Goal: Information Seeking & Learning: Learn about a topic

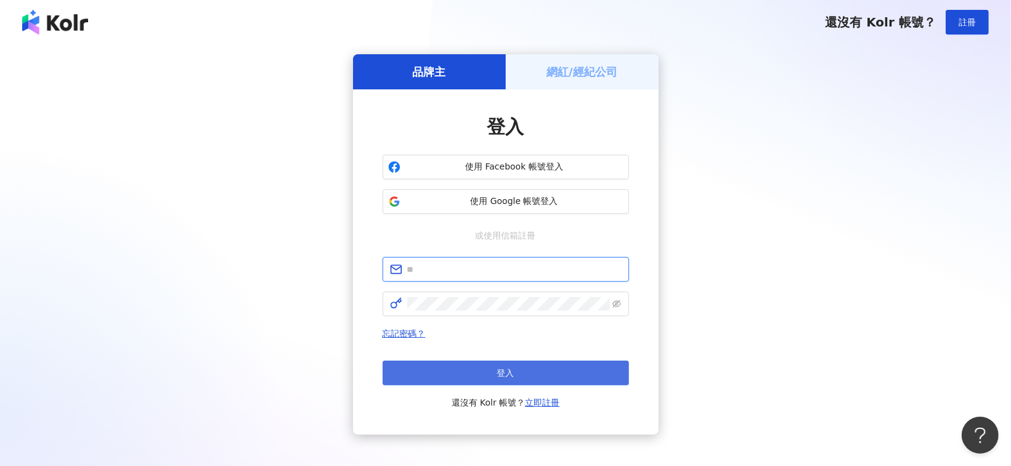
type input "**********"
click at [527, 367] on div "忘記密碼？ 登入 還沒有 Kolr 帳號？ 立即註冊" at bounding box center [505, 368] width 246 height 84
click at [530, 369] on button "登入" at bounding box center [505, 372] width 246 height 25
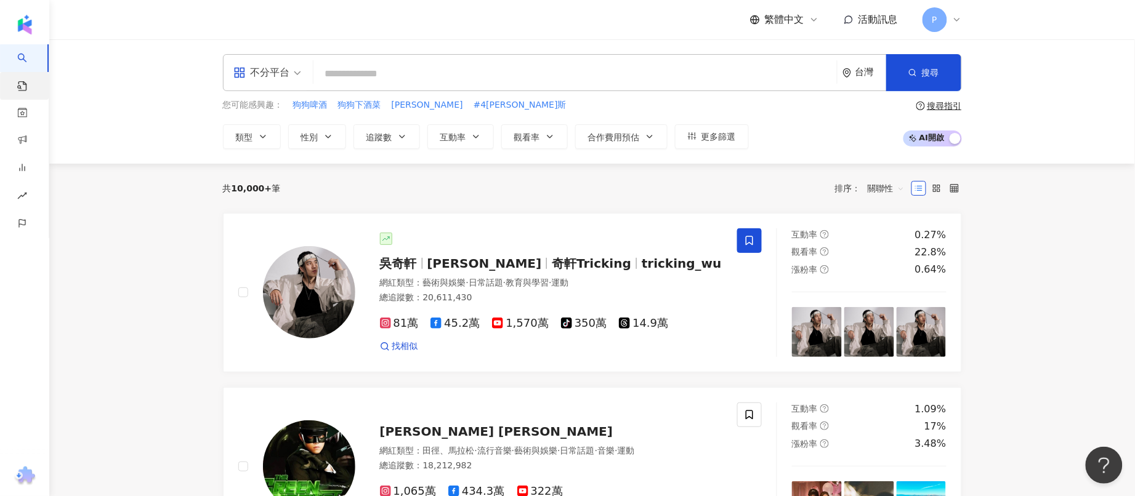
drag, startPoint x: 341, startPoint y: 74, endPoint x: 17, endPoint y: 80, distance: 324.0
click at [17, 80] on link "找貼文" at bounding box center [29, 90] width 25 height 36
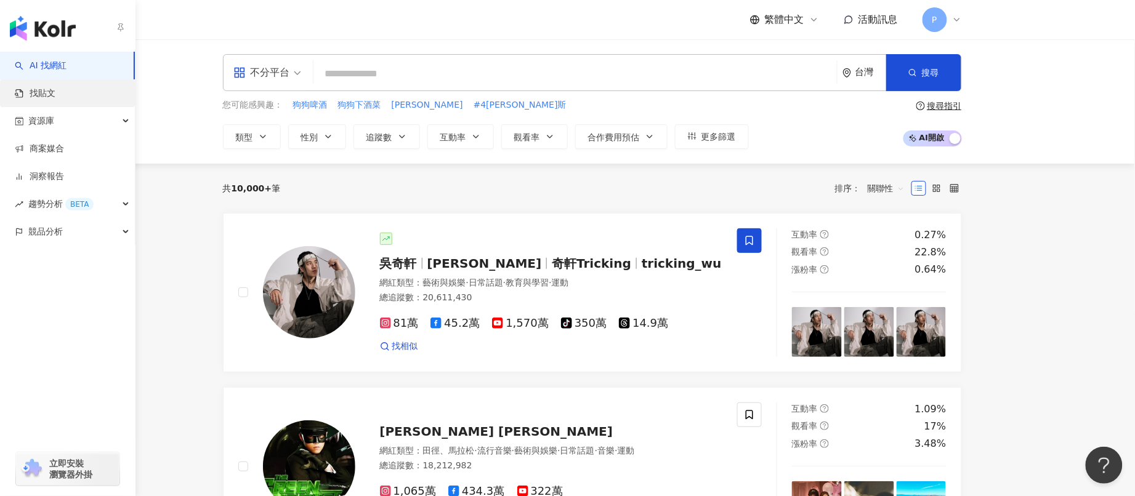
click at [22, 87] on link "找貼文" at bounding box center [35, 93] width 41 height 12
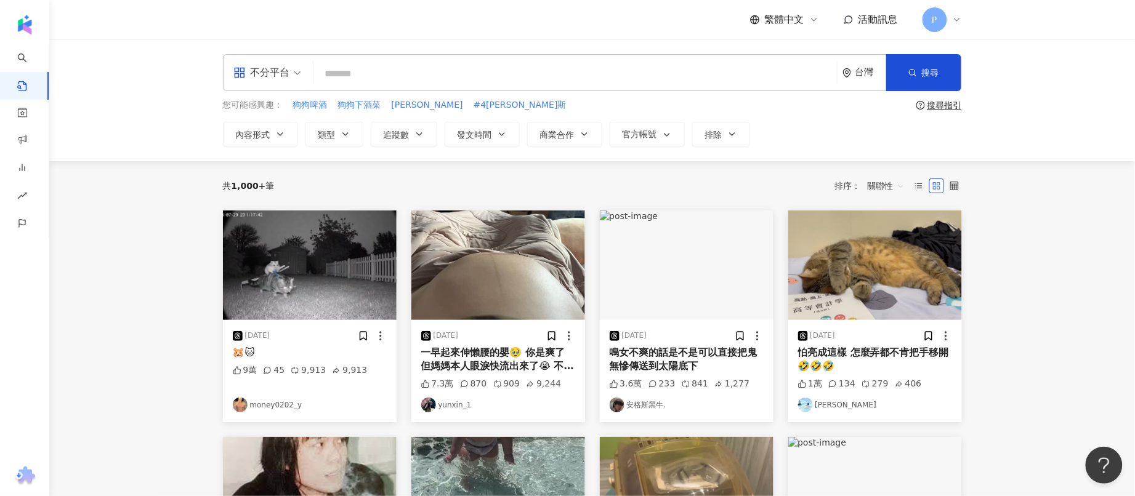
paste input "*******"
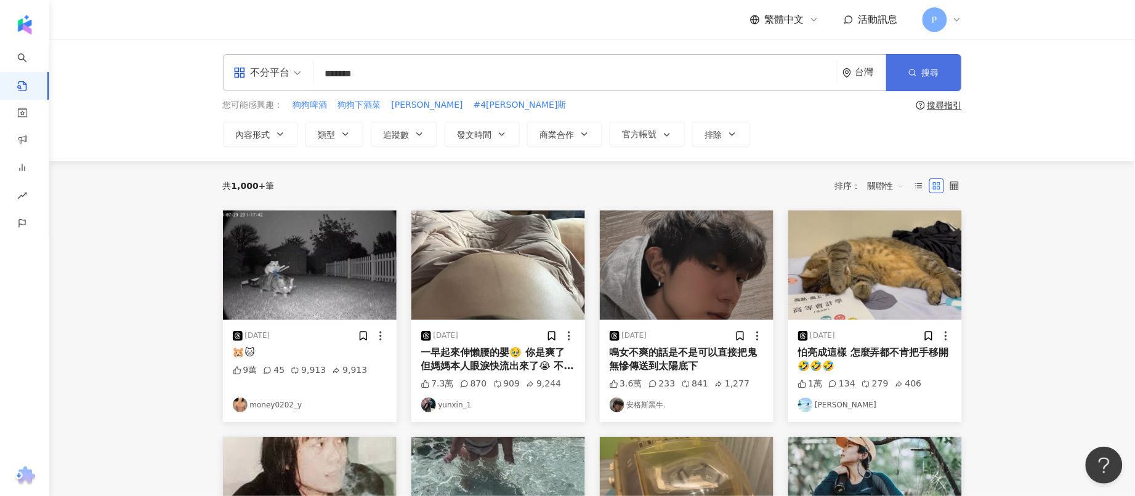
type input "*******"
click at [940, 71] on button "搜尋" at bounding box center [923, 72] width 75 height 37
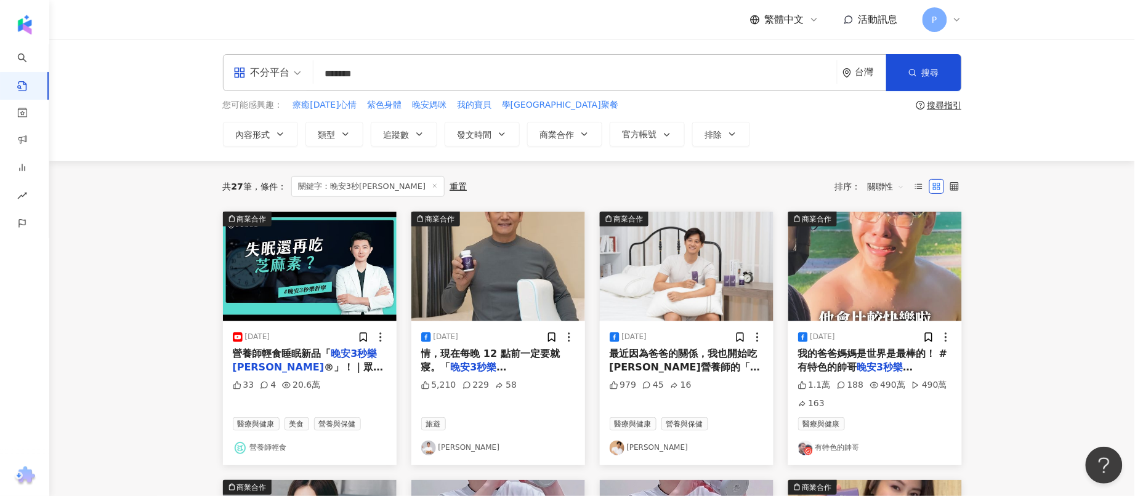
drag, startPoint x: 355, startPoint y: 357, endPoint x: 156, endPoint y: 278, distance: 214.0
click at [297, 299] on img at bounding box center [310, 267] width 174 height 110
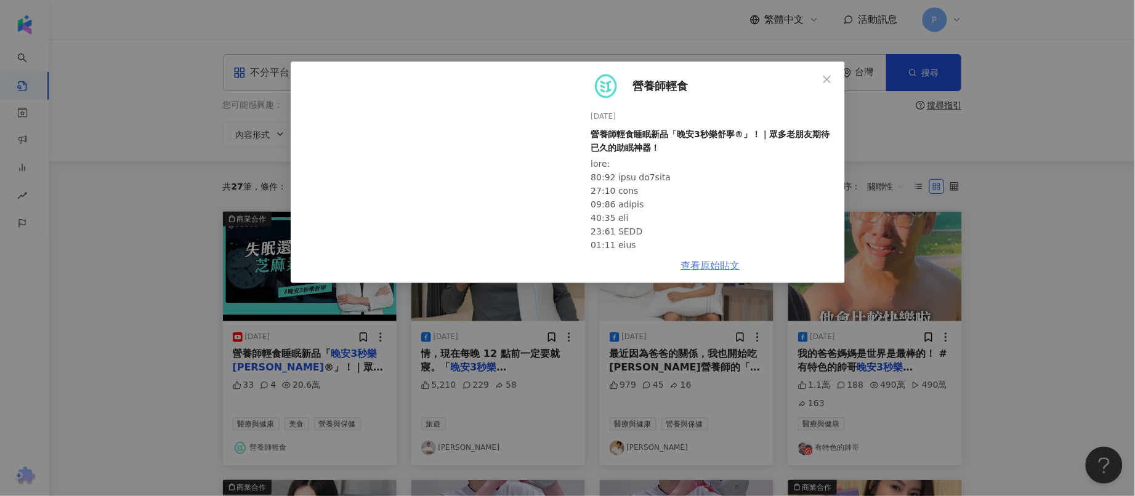
click at [722, 268] on link "查看原始貼文" at bounding box center [710, 266] width 59 height 12
click at [822, 75] on span "Close" at bounding box center [827, 80] width 25 height 10
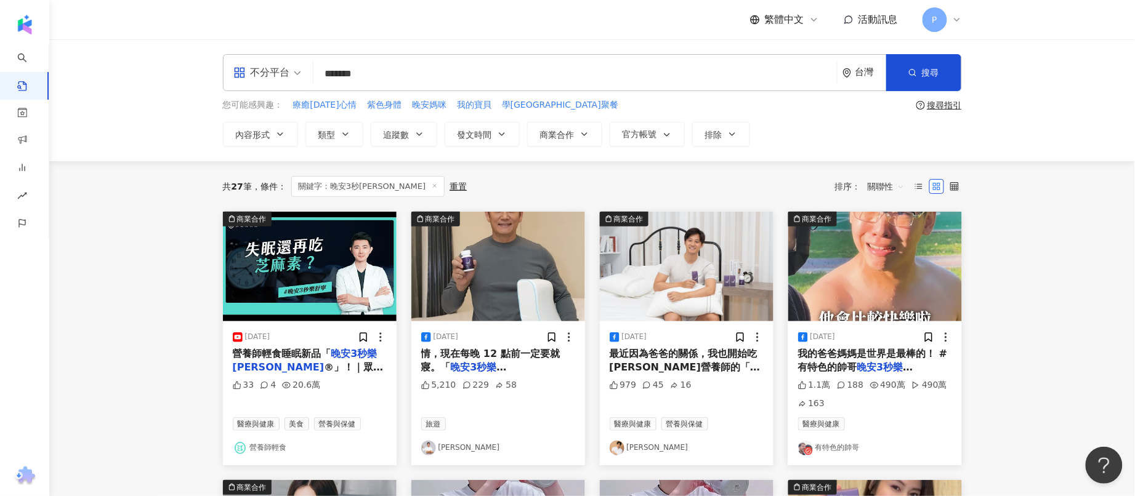
scroll to position [77, 0]
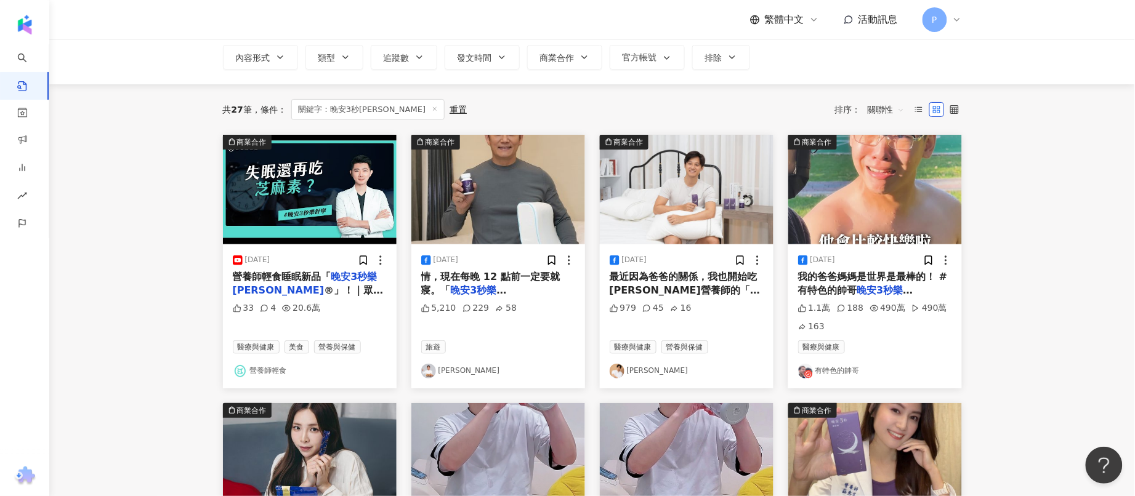
click at [867, 291] on mark "晚安3秒樂[PERSON_NAME]" at bounding box center [855, 297] width 115 height 25
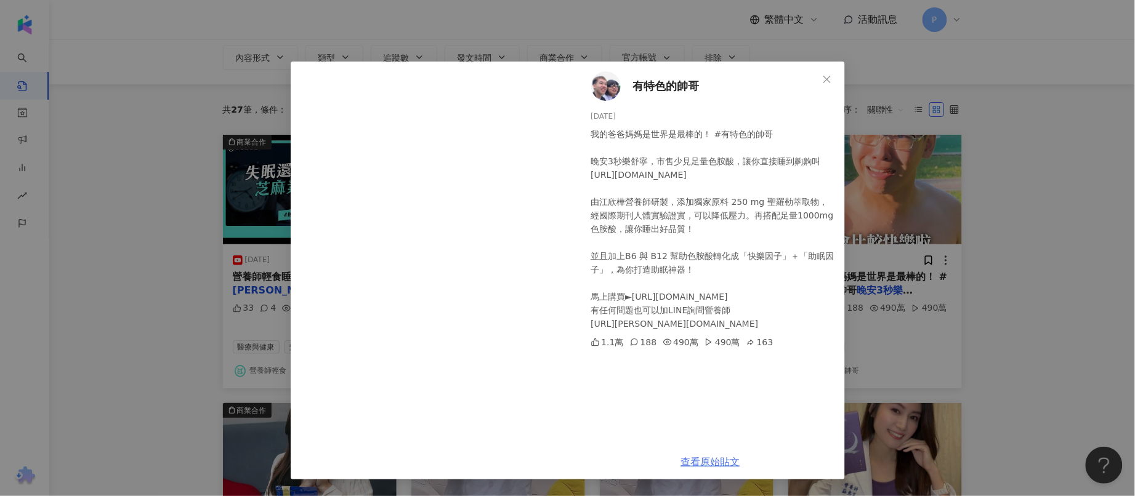
click at [721, 459] on link "查看原始貼文" at bounding box center [710, 462] width 59 height 12
click at [1011, 231] on div "有特色的帥哥 [DATE] 我的爸爸媽媽是世界是最棒的！ #有特色的帥哥 晚安3秒樂舒寧，市售少見足量色胺酸，讓你直接睡到齁齁叫 [URL][DOMAIN_N…" at bounding box center [567, 248] width 1135 height 496
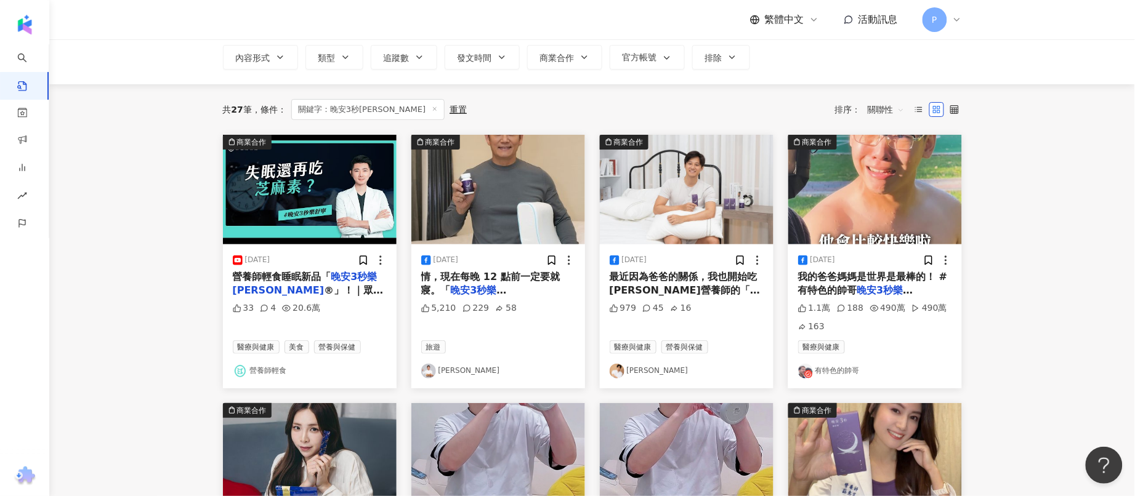
click at [524, 298] on span "® 」中有高含量的色胺酸與" at bounding box center [493, 310] width 144 height 25
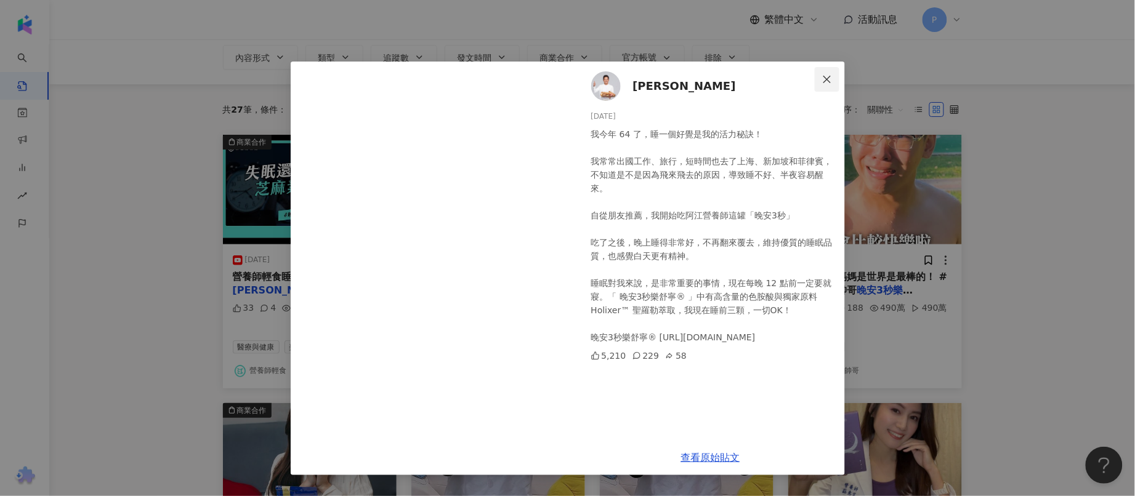
click at [831, 77] on icon "close" at bounding box center [827, 80] width 10 height 10
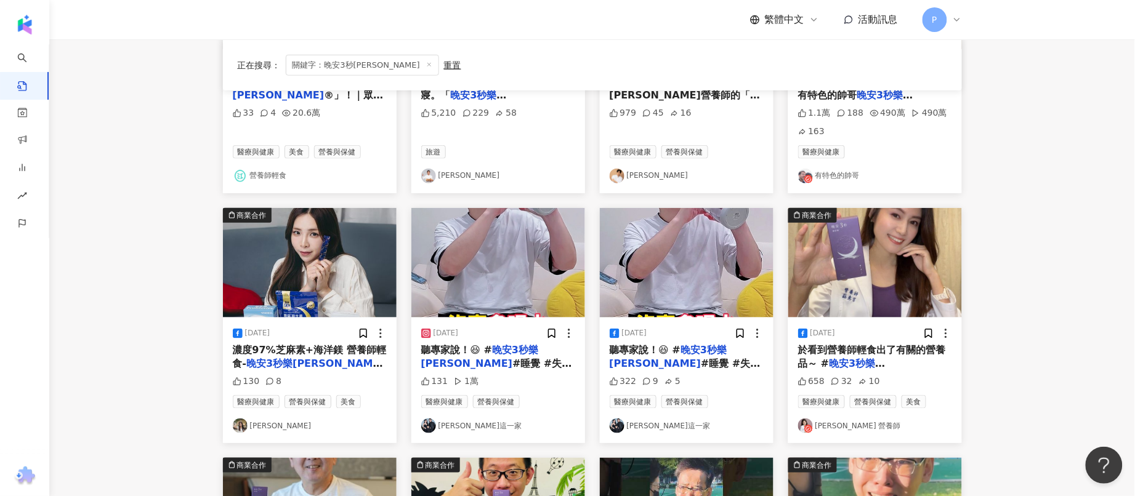
scroll to position [308, 0]
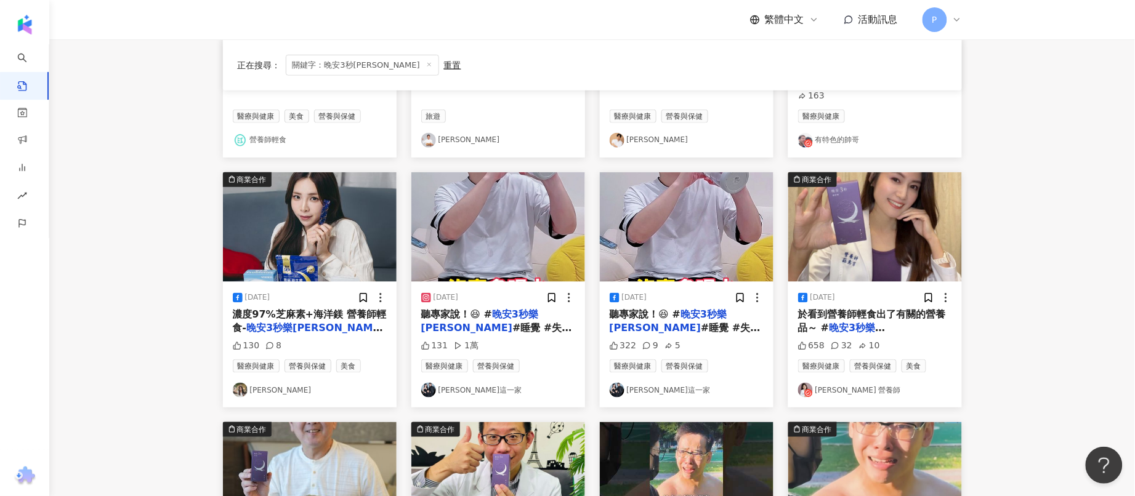
click at [341, 336] on span "每一種我都扎扎實實的吃" at bounding box center [287, 342] width 108 height 12
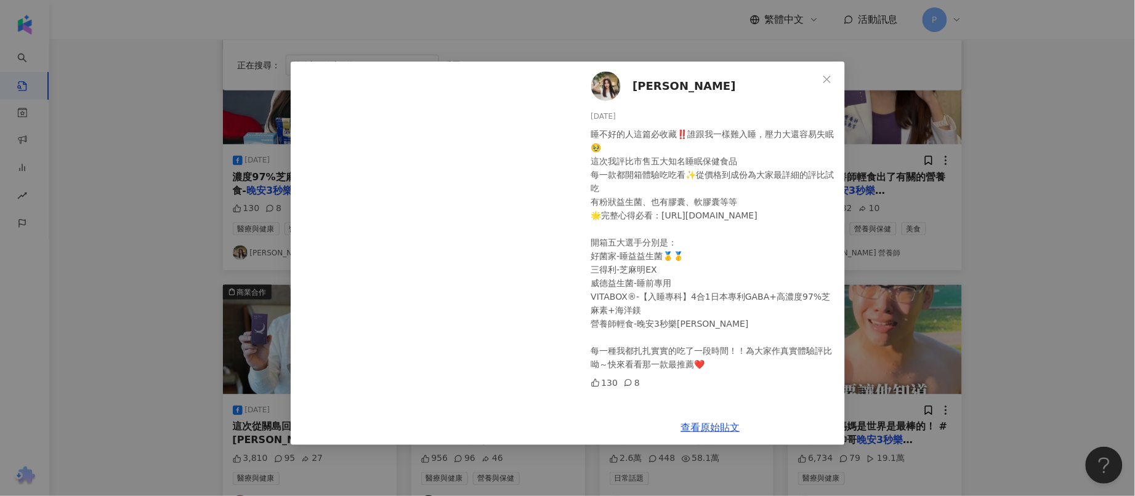
scroll to position [462, 0]
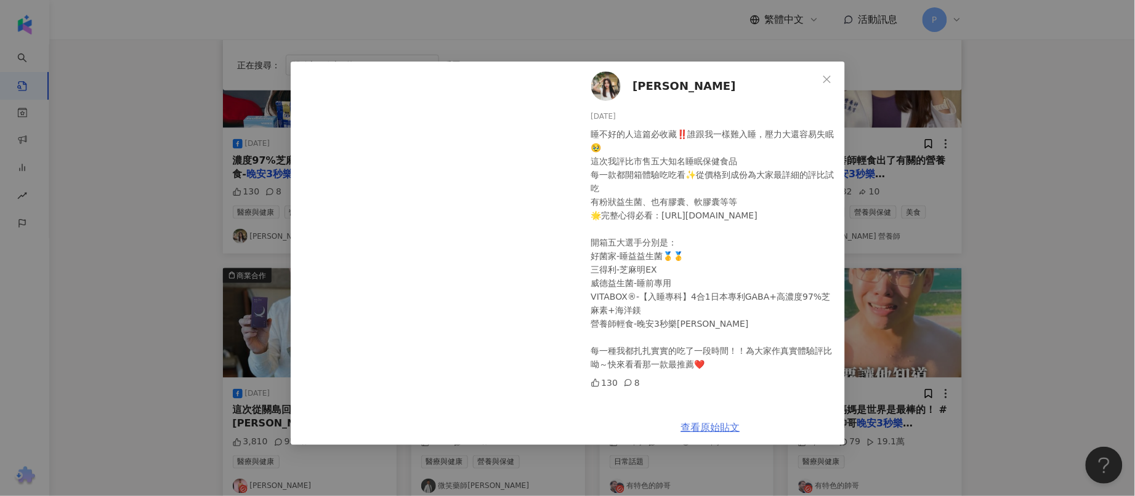
click at [714, 422] on link "查看原始貼文" at bounding box center [710, 428] width 59 height 12
click at [821, 77] on span "Close" at bounding box center [827, 80] width 25 height 10
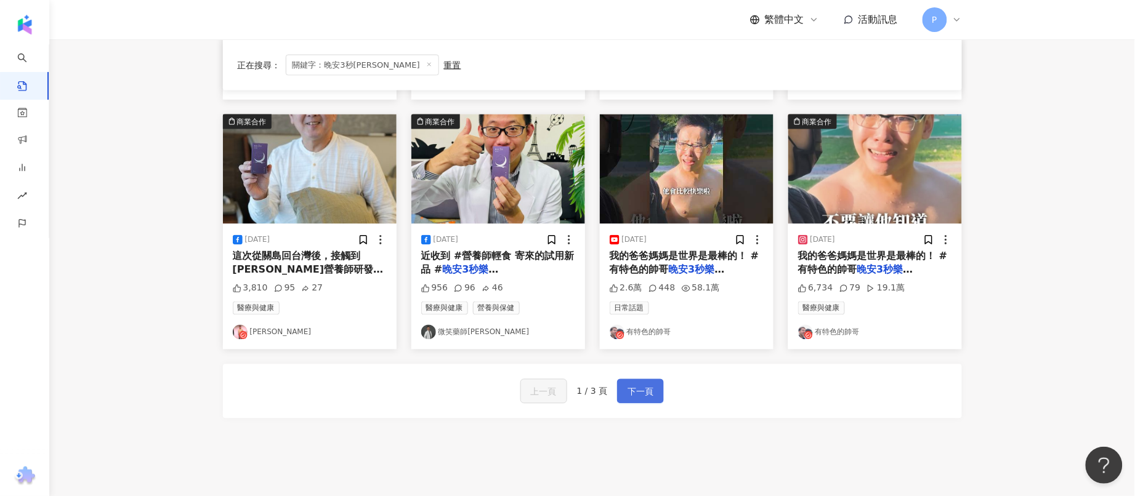
scroll to position [539, 0]
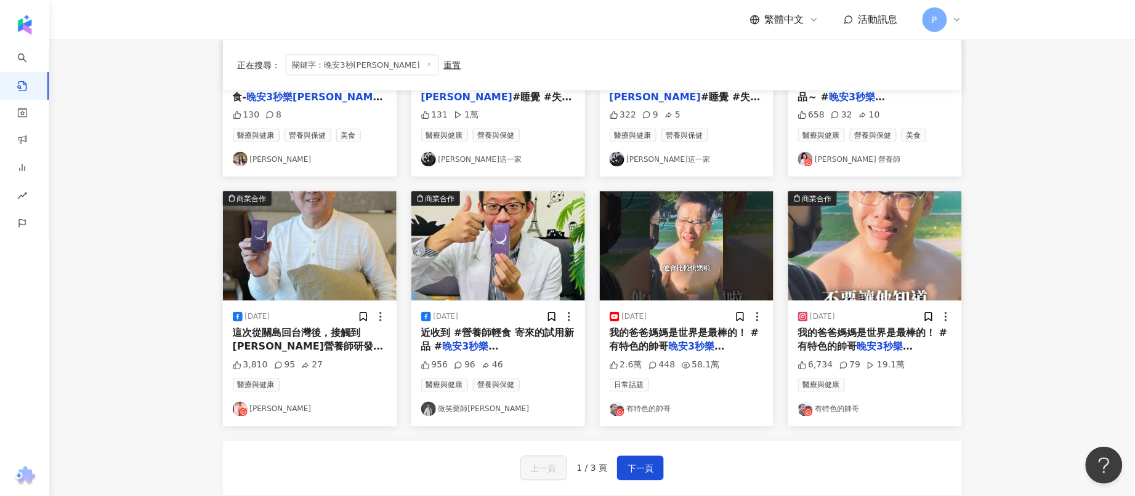
click at [325, 355] on mark "晚安3秒樂[PERSON_NAME]" at bounding box center [279, 367] width 92 height 25
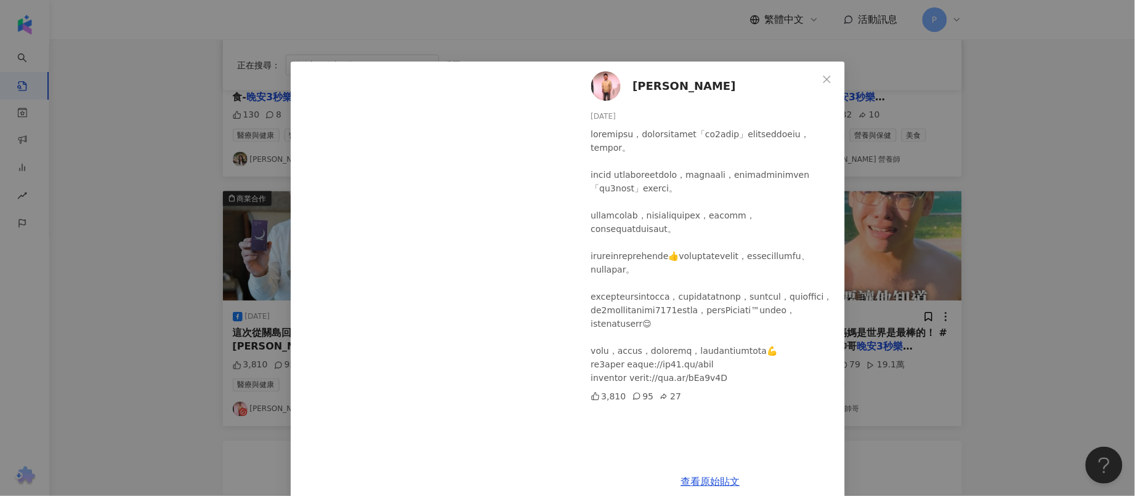
click at [99, 212] on div "[PERSON_NAME][DATE] 3,810 95 27 查看原始貼文" at bounding box center [567, 248] width 1135 height 496
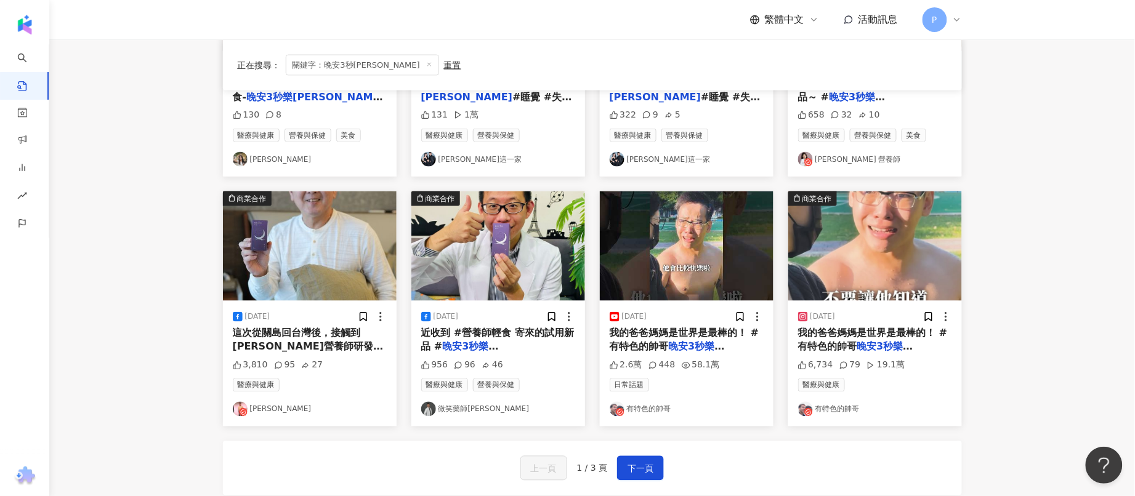
scroll to position [0, 0]
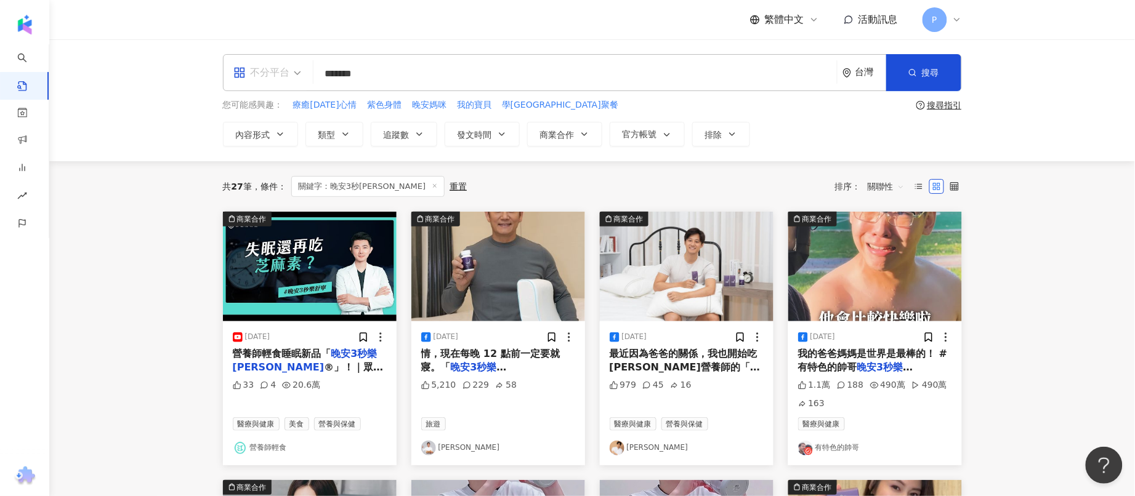
click at [268, 78] on div "不分平台" at bounding box center [261, 73] width 57 height 20
click at [271, 154] on div "Facebook" at bounding box center [271, 152] width 70 height 15
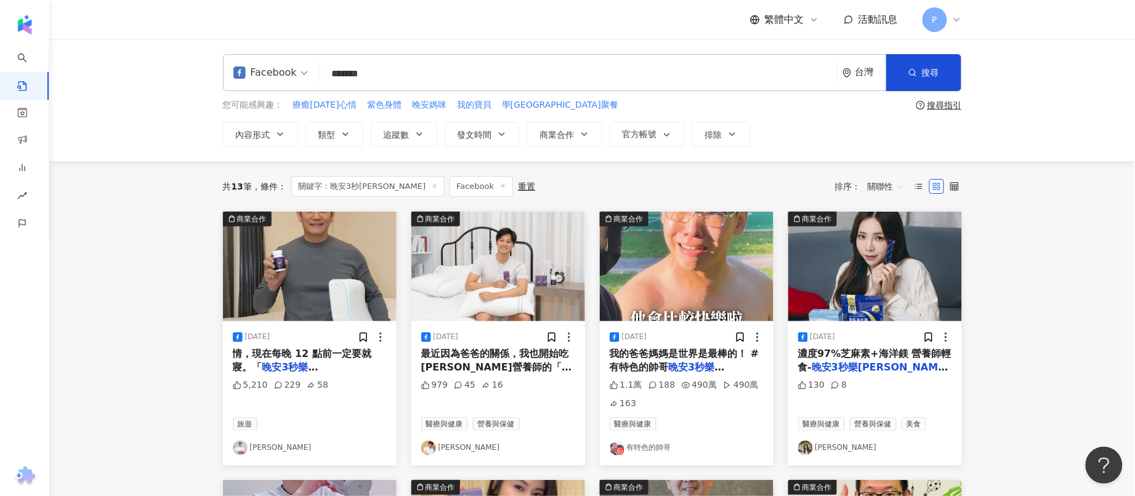
click at [869, 188] on span "關聯性" at bounding box center [886, 187] width 37 height 20
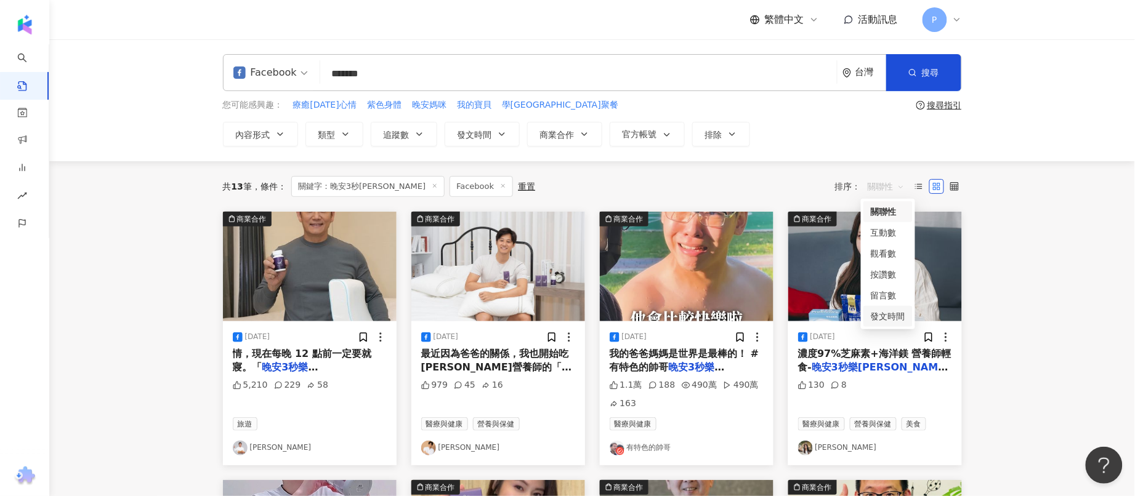
click at [894, 320] on div "發文時間" at bounding box center [888, 317] width 34 height 14
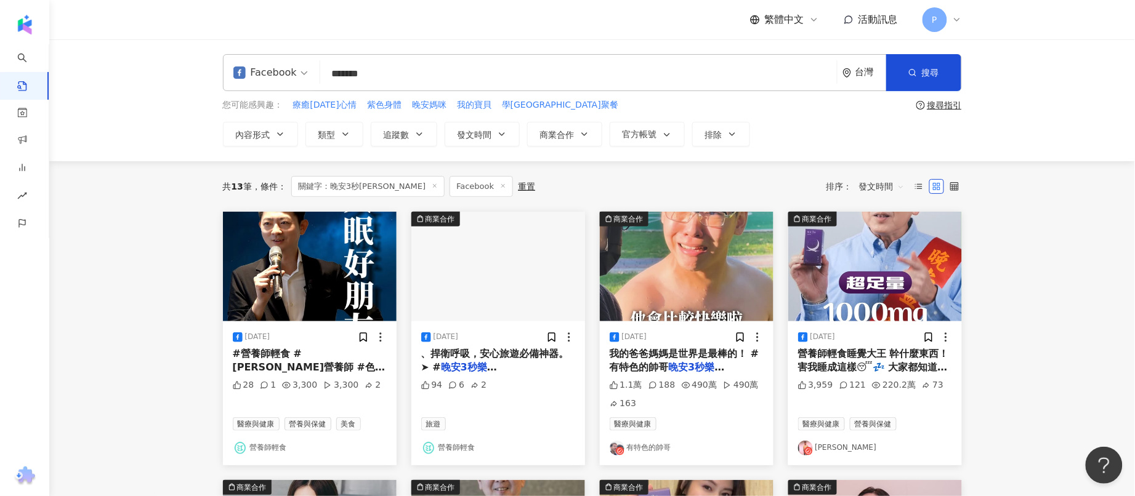
scroll to position [77, 0]
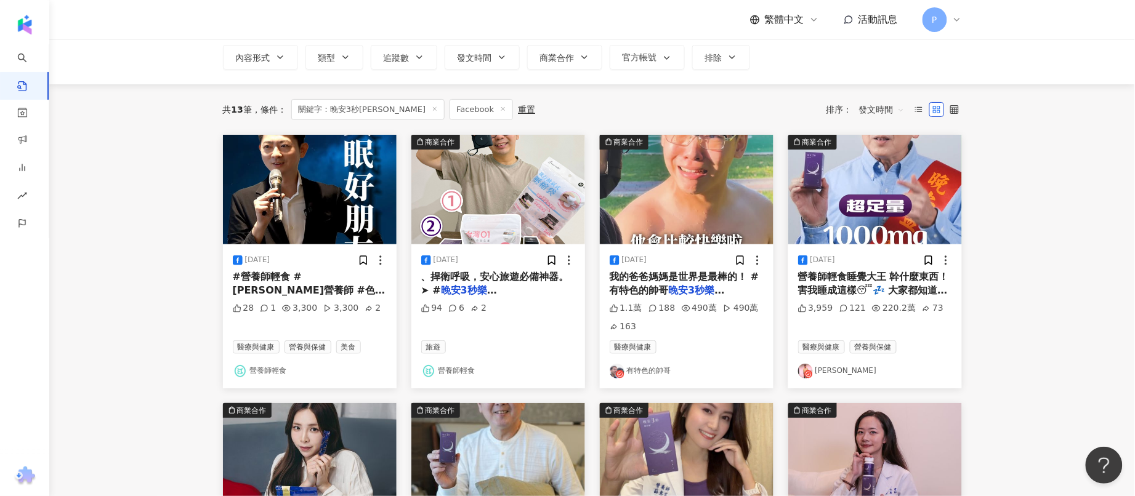
drag, startPoint x: 515, startPoint y: 288, endPoint x: 171, endPoint y: 296, distance: 344.3
click at [171, 296] on main "Facebook ******* 台灣 搜尋 您可能感興趣： 療癒[DATE]心情 紫色身體 晚安媽咪 我的寶貝 學妹公館貳樓聚餐 搜尋指引 內容形式 類型 …" at bounding box center [592, 475] width 1086 height 1026
click at [918, 288] on span "營養師輕食睡覺大王 幹什麼東西！害我睡成這樣😴💤 大家都知道，我是 #營養師輕食 的好朋友，很清楚[PERSON_NAME]對產品的堅持，自己長期吃之外，也很…" at bounding box center [874, 407] width 153 height 273
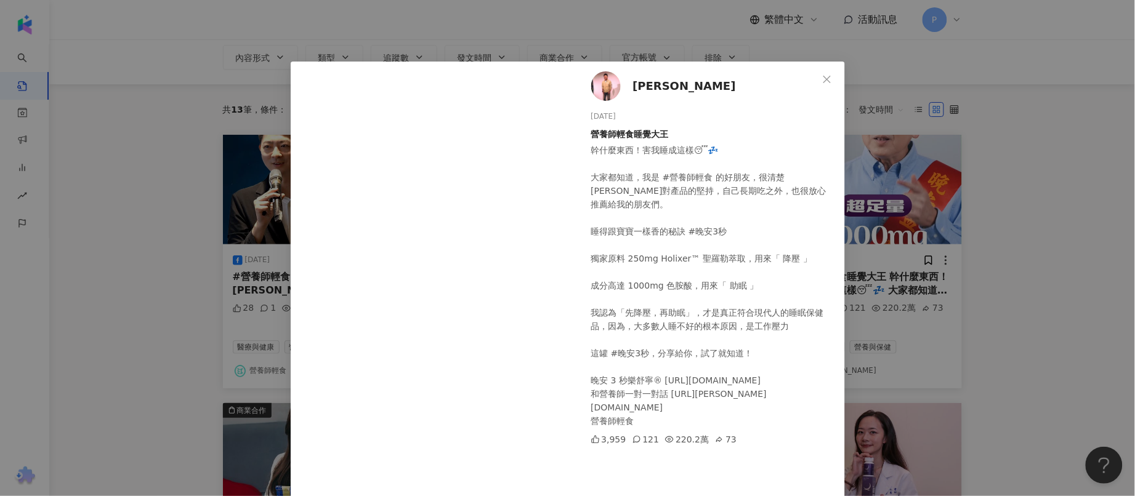
scroll to position [177, 0]
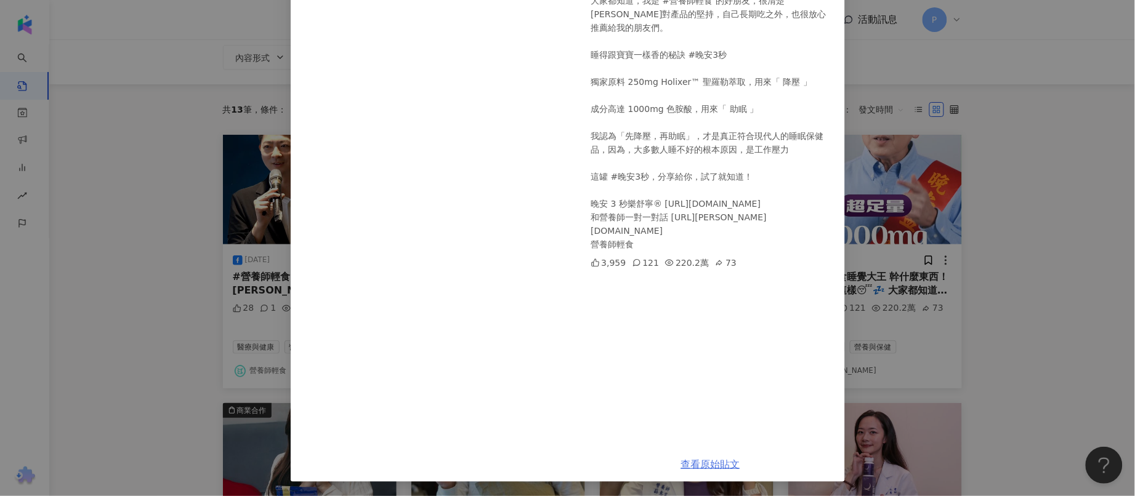
click at [708, 464] on link "查看原始貼文" at bounding box center [710, 465] width 59 height 12
click at [71, 357] on div "[PERSON_NAME][DATE] 營養師輕食睡覺大王 幹什麼東西！害我睡成這樣😴💤 大家都知道，我是 #營養師輕食 的好朋友，很清楚[PERSON_NA…" at bounding box center [567, 248] width 1135 height 496
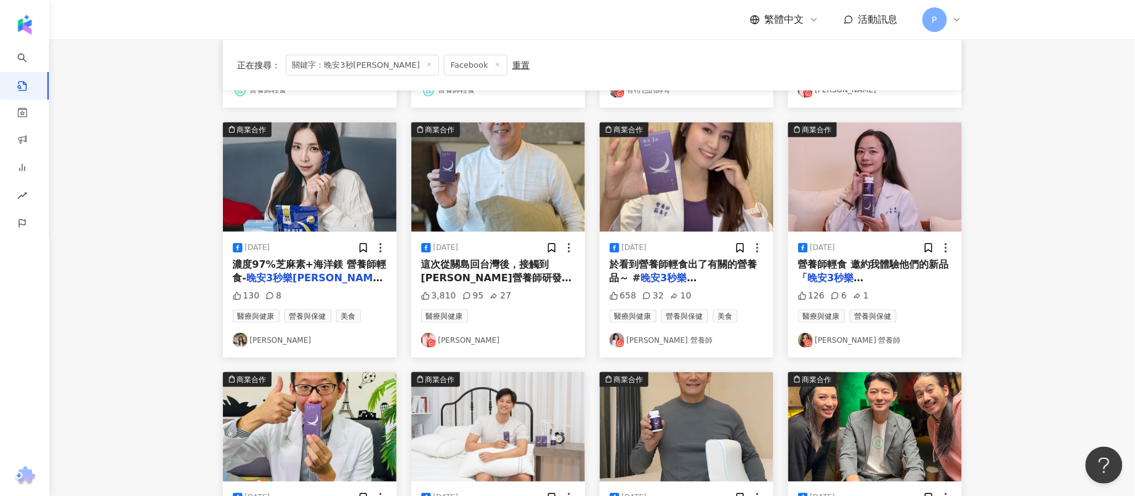
scroll to position [616, 0]
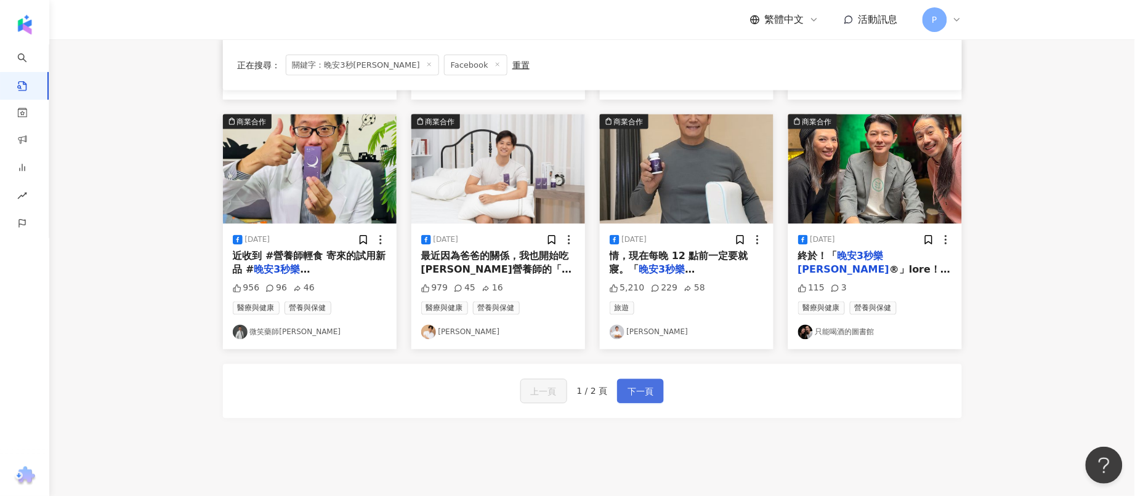
click at [639, 394] on span "下一頁" at bounding box center [641, 392] width 26 height 15
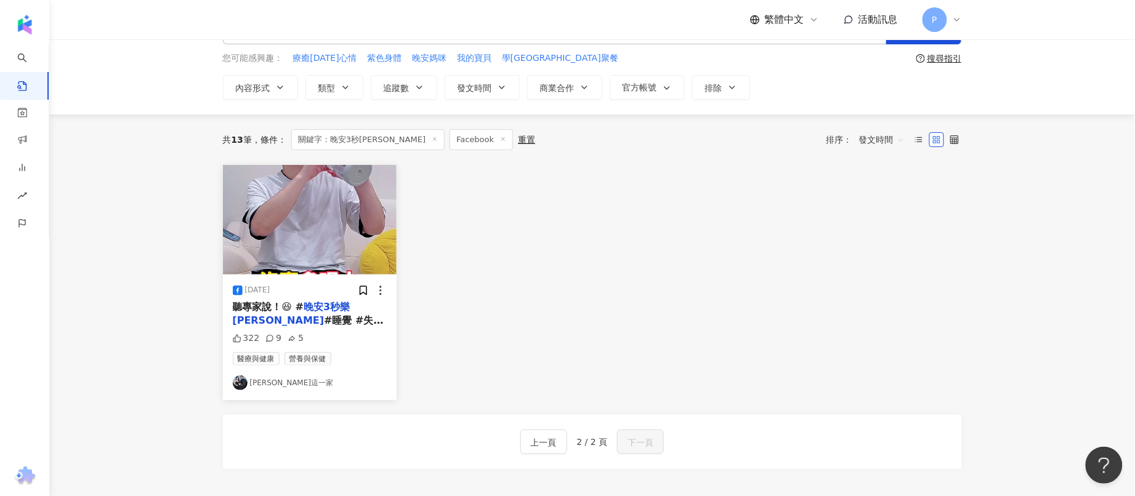
scroll to position [19, 0]
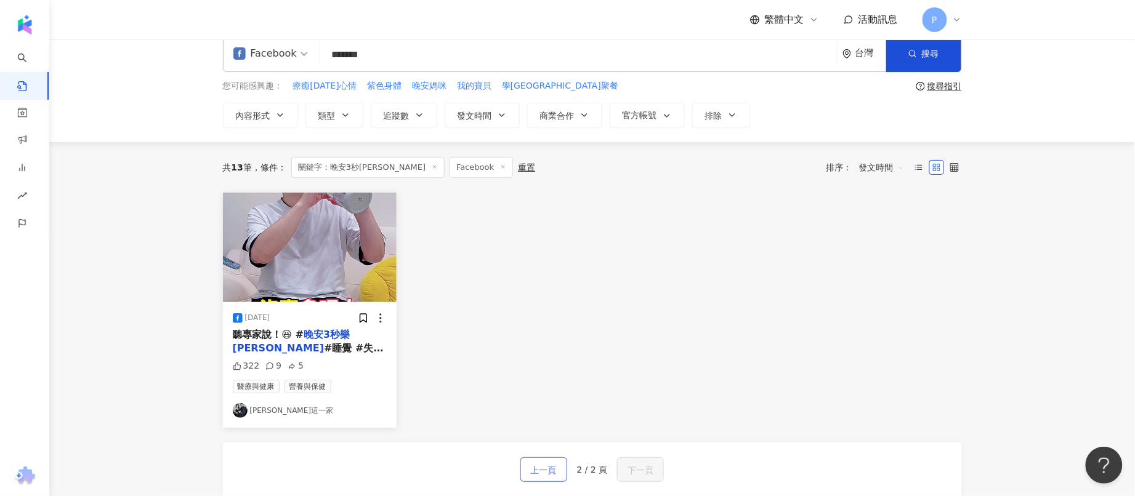
click at [543, 469] on span "上一頁" at bounding box center [544, 470] width 26 height 15
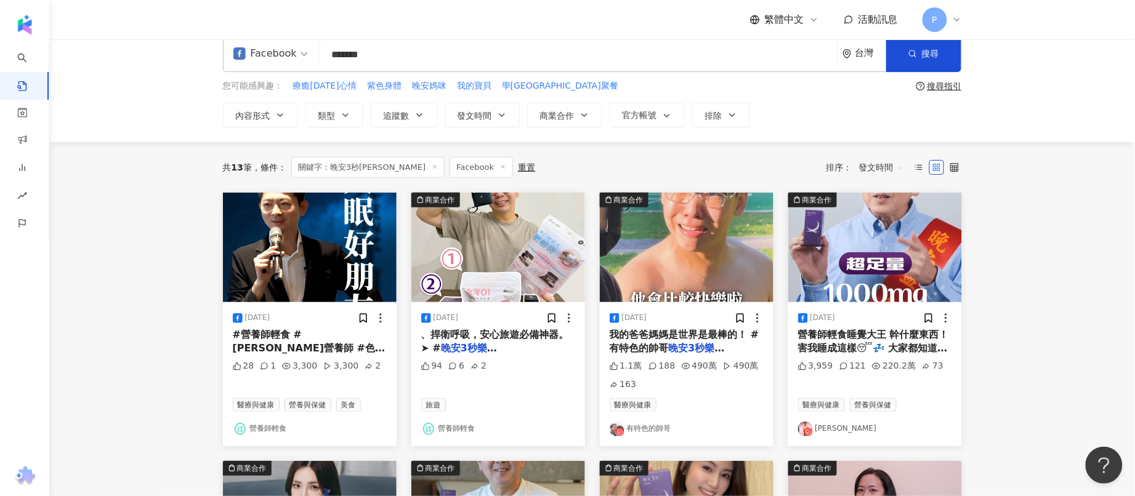
click at [285, 52] on div "Facebook" at bounding box center [264, 54] width 63 height 20
click at [284, 113] on div "Instagram" at bounding box center [272, 110] width 72 height 15
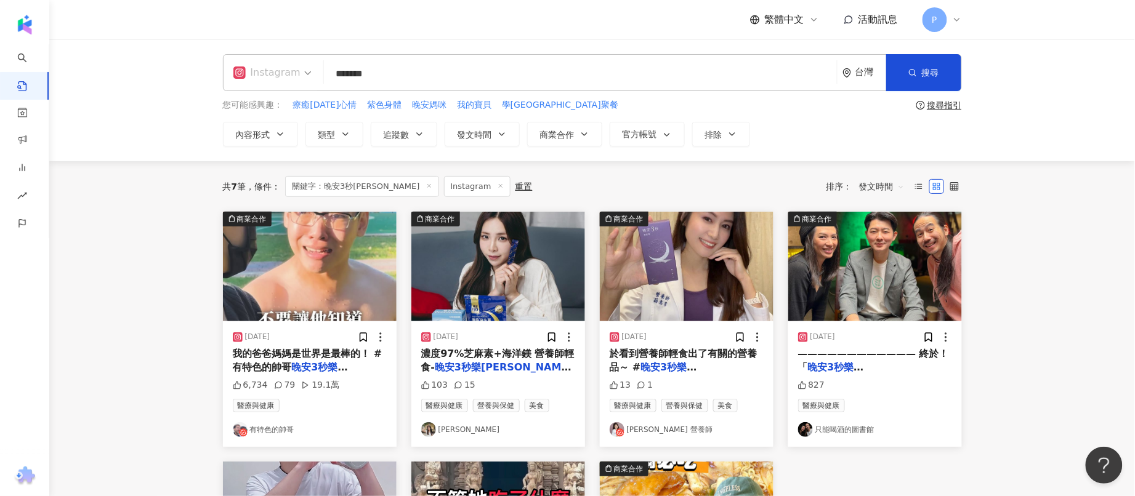
click at [283, 71] on div "Instagram" at bounding box center [266, 73] width 67 height 20
click at [268, 166] on div "YouTube" at bounding box center [274, 175] width 91 height 23
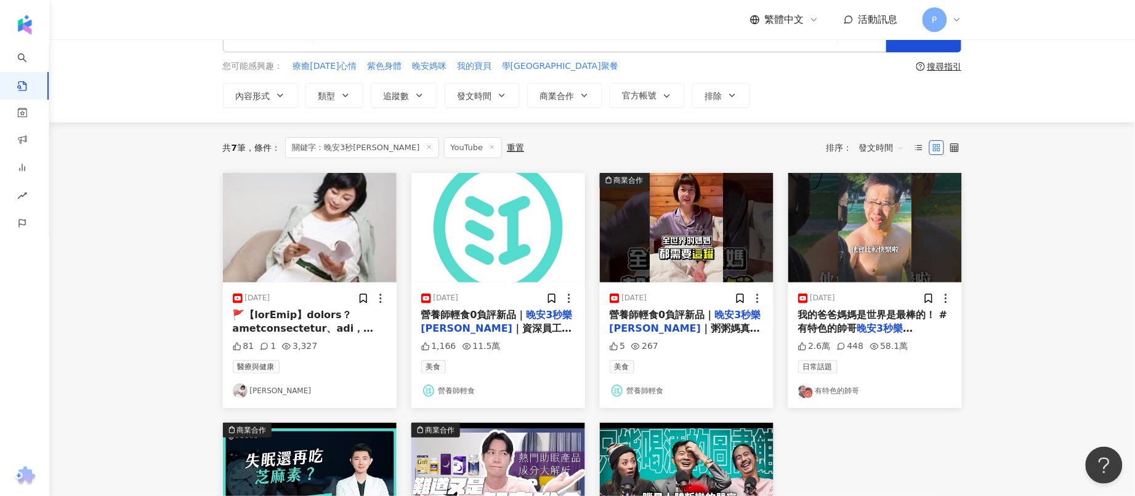
scroll to position [77, 0]
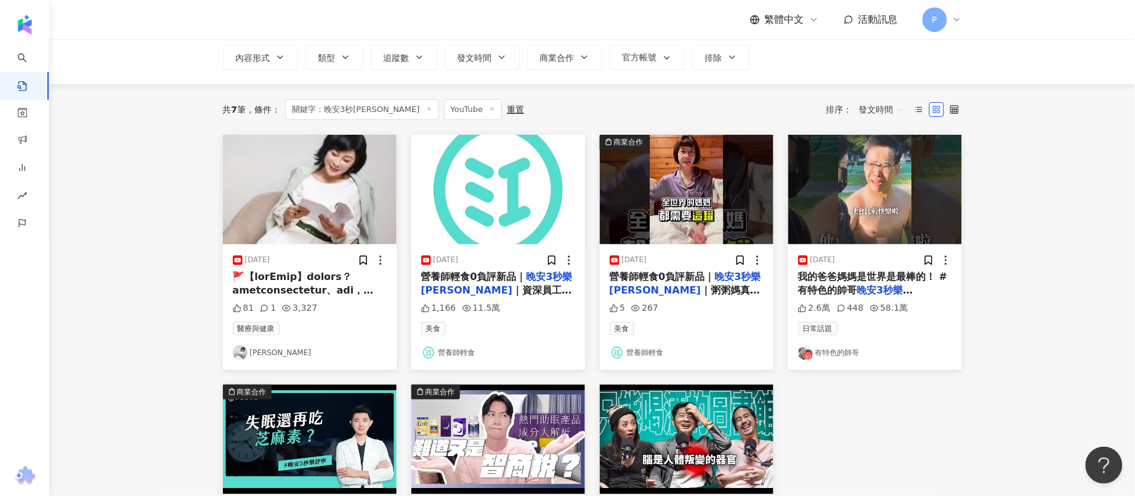
drag, startPoint x: 326, startPoint y: 289, endPoint x: 167, endPoint y: 195, distance: 185.2
click at [167, 195] on main "YouTube ******* 台灣 搜尋 您可能感興趣： 療癒[DATE]心情 紫色身體 晚安媽咪 我的寶貝 學妹公館貳樓聚餐 搜尋指引 內容形式 類型 追…" at bounding box center [592, 340] width 1086 height 757
click at [293, 288] on span at bounding box center [319, 476] width 172 height 411
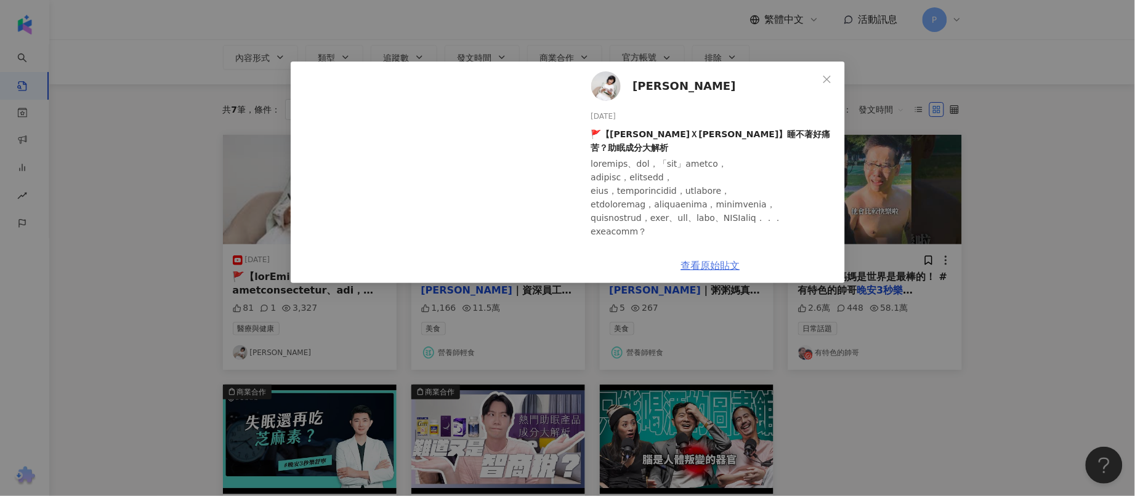
click at [709, 267] on link "查看原始貼文" at bounding box center [710, 266] width 59 height 12
click at [828, 76] on icon "close" at bounding box center [827, 80] width 10 height 10
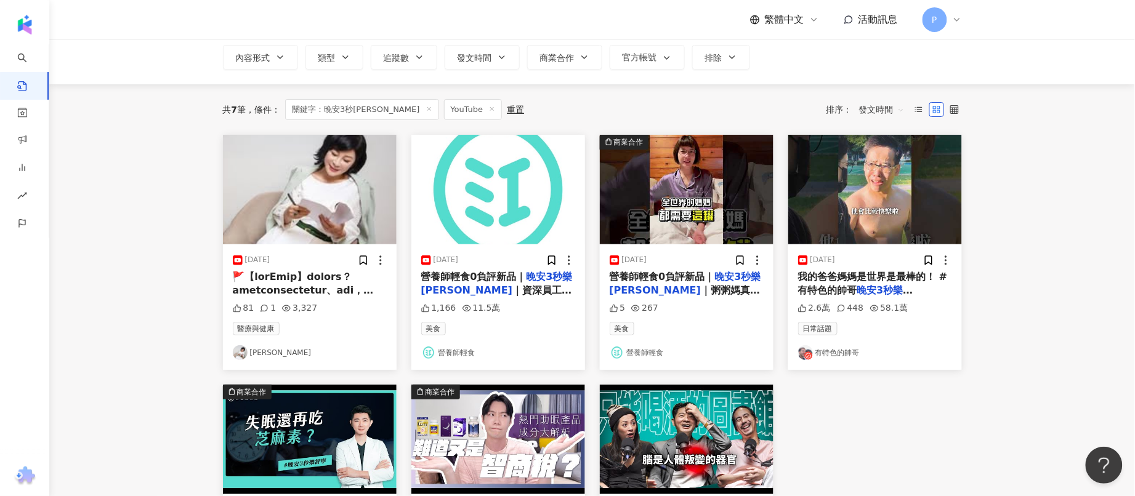
click at [519, 291] on span "｜資深員工粥粥媽老實說保健食品免費資料庫👉 [URL][DOMAIN_NAME] 不要忘記訂閱打開鈴鐺哦😘 接收獨家營養新知！ 💖我親手研製的營養食品 [UR…" at bounding box center [498, 442] width 154 height 315
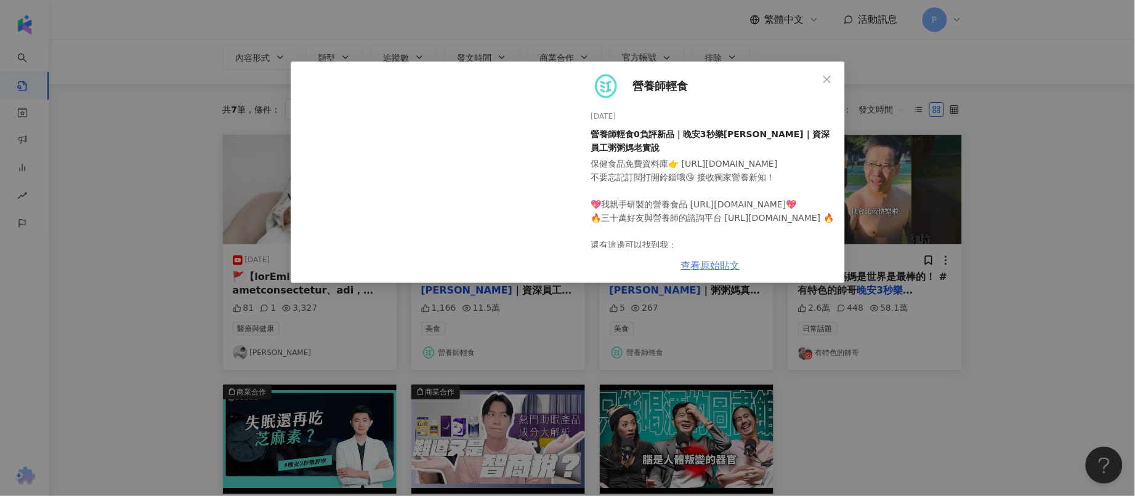
click at [703, 265] on link "查看原始貼文" at bounding box center [710, 266] width 59 height 12
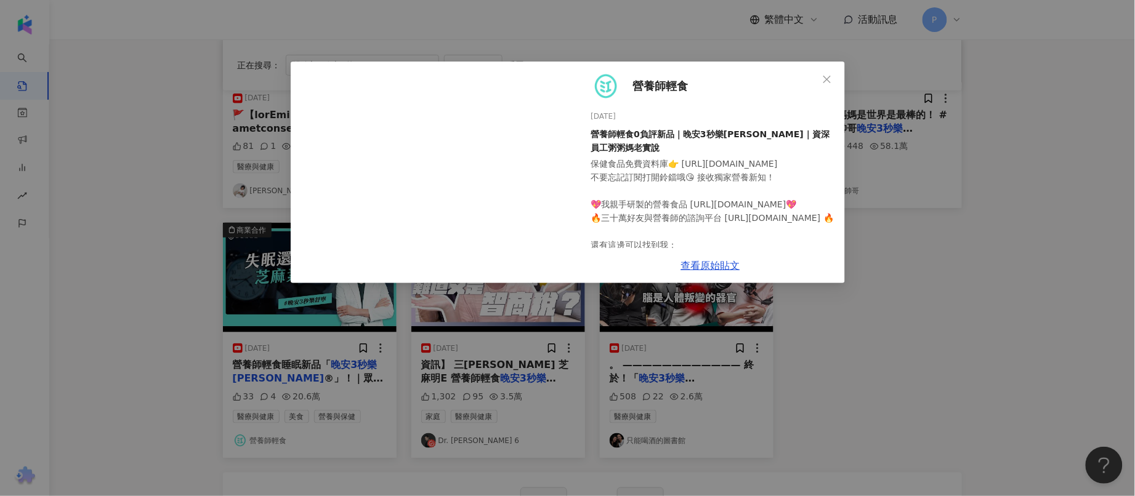
scroll to position [385, 0]
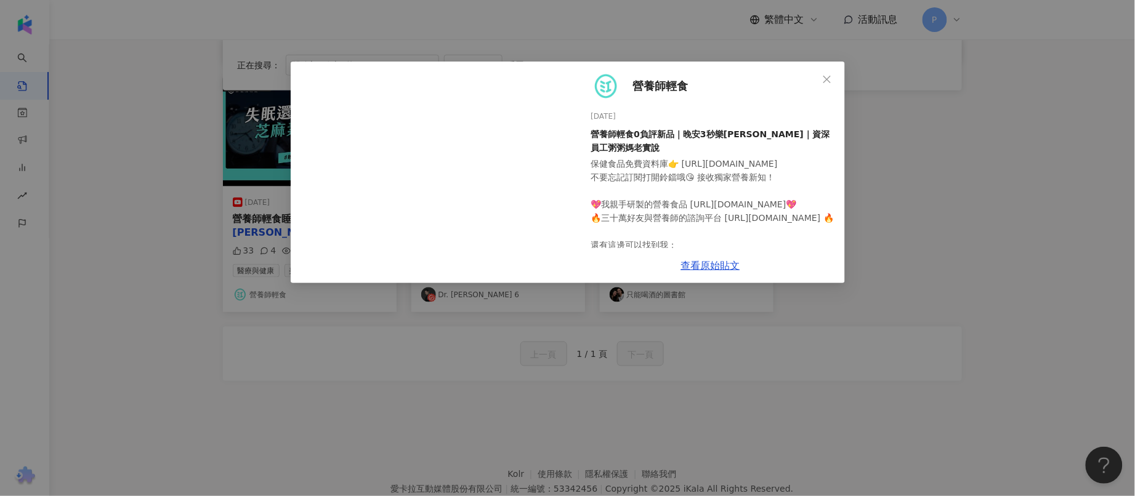
click at [857, 365] on div "營養師輕食 [DATE] 營養師輕食0負評新品｜晚安3秒樂[PERSON_NAME]｜資深員工粥粥媽老實說 保健食品免費資料庫👉 [URL][DOMAIN_N…" at bounding box center [567, 248] width 1135 height 496
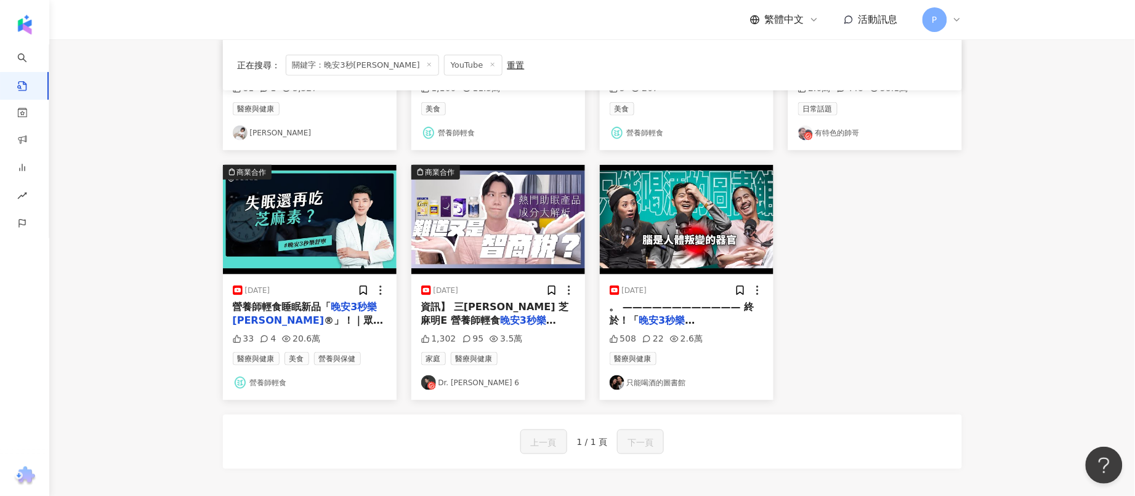
scroll to position [284, 0]
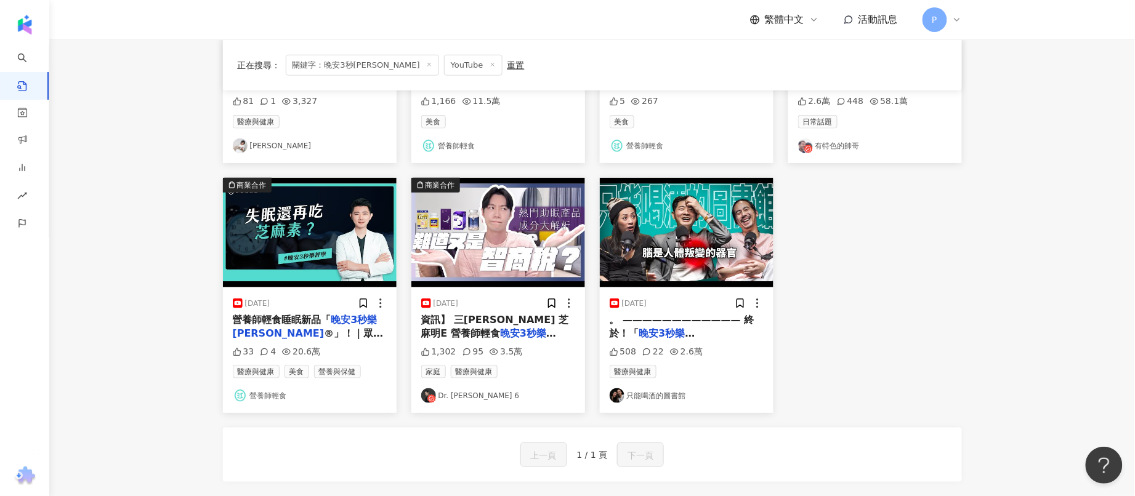
click at [892, 316] on div "[DATE] 81 1 3,327 醫療與健康 [PERSON_NAME] [DATE] 營養師輕食0負評新品｜ 晚安3秒樂[PERSON_NAME] ｜資深…" at bounding box center [593, 171] width 754 height 486
drag, startPoint x: 656, startPoint y: 331, endPoint x: 989, endPoint y: 374, distance: 335.3
click at [990, 374] on main "YouTube ******* 台灣 搜尋 您可能感興趣： 療癒[DATE]心情 紫色身體 晚安媽咪 我的寶貝 學妹公館貳樓聚餐 搜尋指引 內容形式 類型 追…" at bounding box center [592, 134] width 1086 height 757
click at [753, 301] on icon at bounding box center [757, 303] width 12 height 12
click at [734, 408] on div "[DATE] 。 ———————————— 終於！「 晚安3秒樂舒寧 ®」正式誕生！ ◆我的晚 508 22 2.6萬 醫療與健康 只能喝酒的圖書館" at bounding box center [687, 351] width 174 height 126
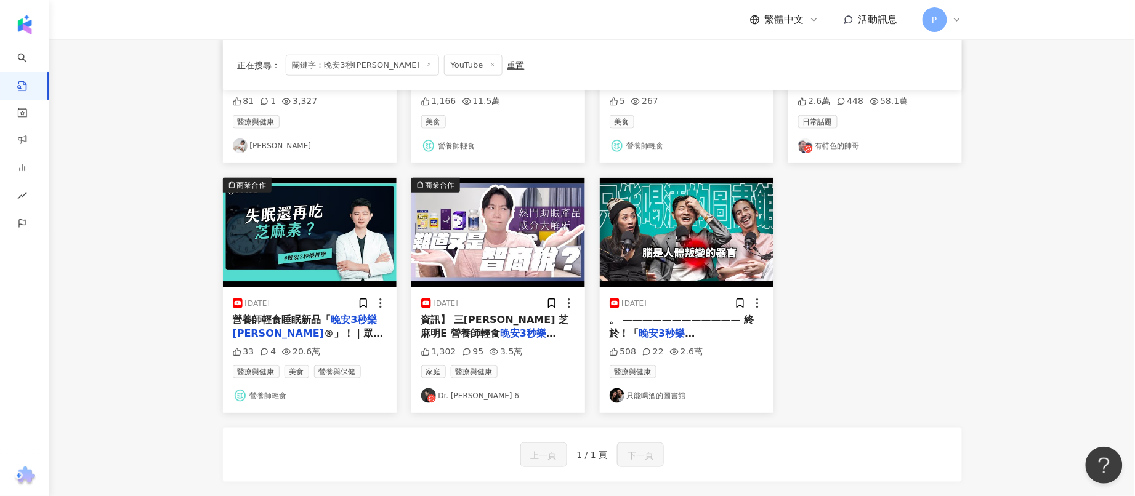
click at [703, 381] on div "醫療與健康 只能喝酒的圖書館" at bounding box center [687, 384] width 154 height 38
drag, startPoint x: 637, startPoint y: 334, endPoint x: 628, endPoint y: 386, distance: 52.5
click at [628, 386] on div "[DATE] 。 ———————————— 終於！「 晚安3秒樂舒寧 ®」正式誕生！ ◆我的晚 508 22 2.6萬 醫療與健康 只能喝酒的圖書館" at bounding box center [687, 351] width 174 height 126
click at [648, 285] on img at bounding box center [687, 233] width 174 height 110
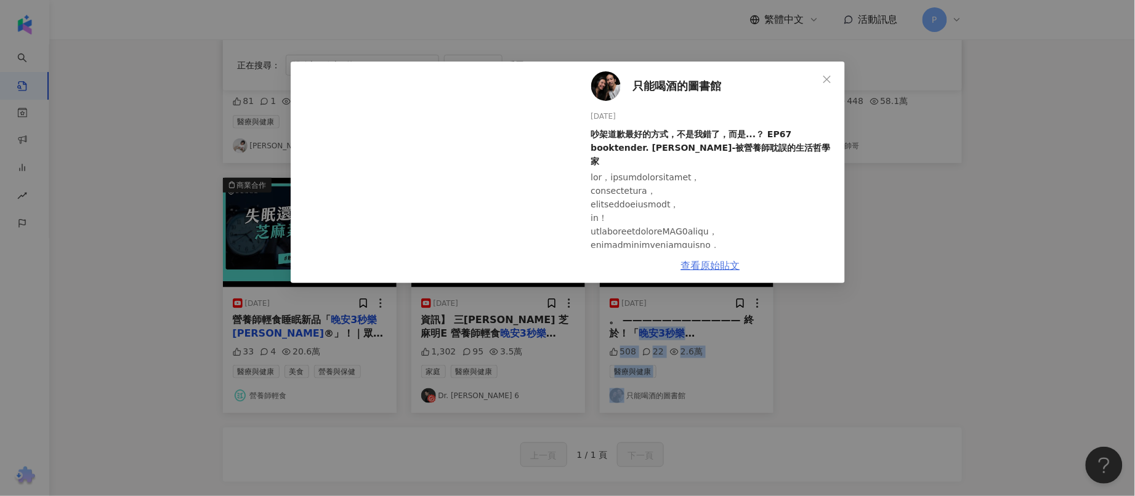
click at [731, 268] on link "查看原始貼文" at bounding box center [710, 266] width 59 height 12
